Goal: Find specific page/section

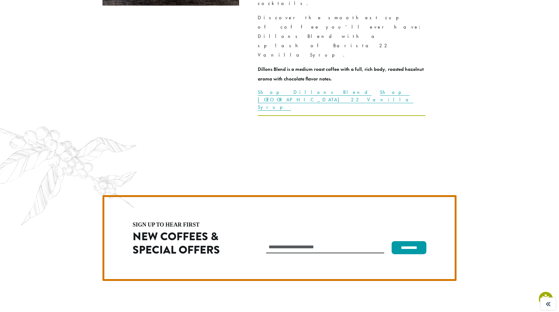
scroll to position [1756, 0]
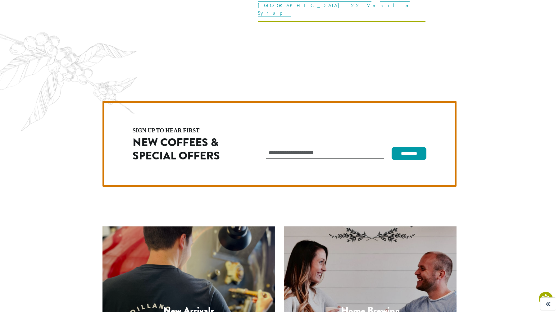
scroll to position [1751, 0]
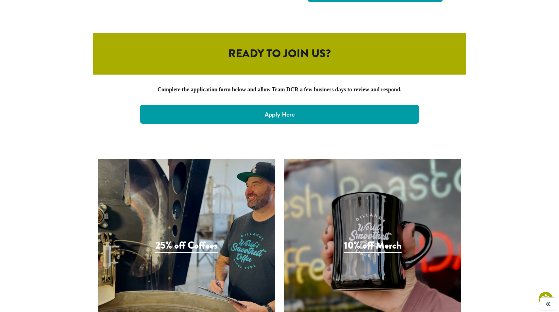
scroll to position [1273, 0]
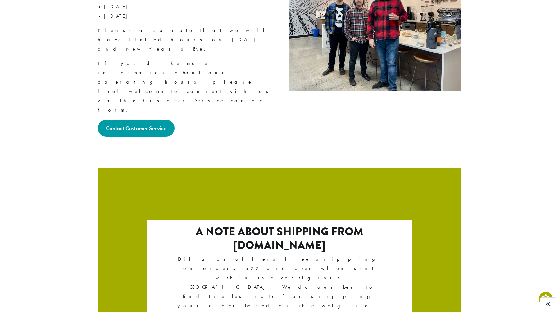
scroll to position [1002, 0]
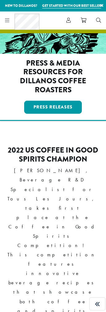
click at [99, 45] on div at bounding box center [53, 42] width 106 height 62
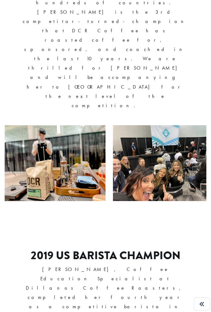
scroll to position [441, 0]
